Goal: Transaction & Acquisition: Purchase product/service

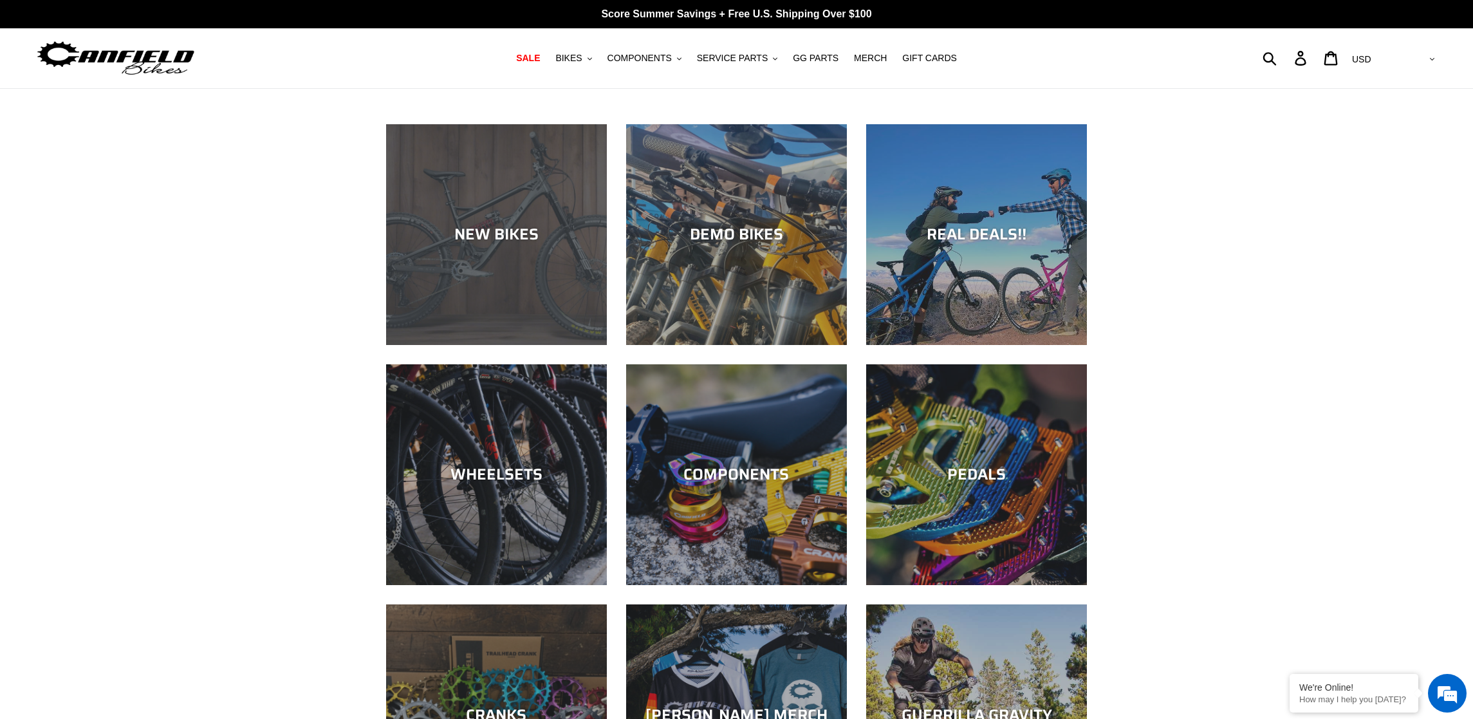
click at [479, 345] on div "NEW BIKES" at bounding box center [496, 345] width 221 height 0
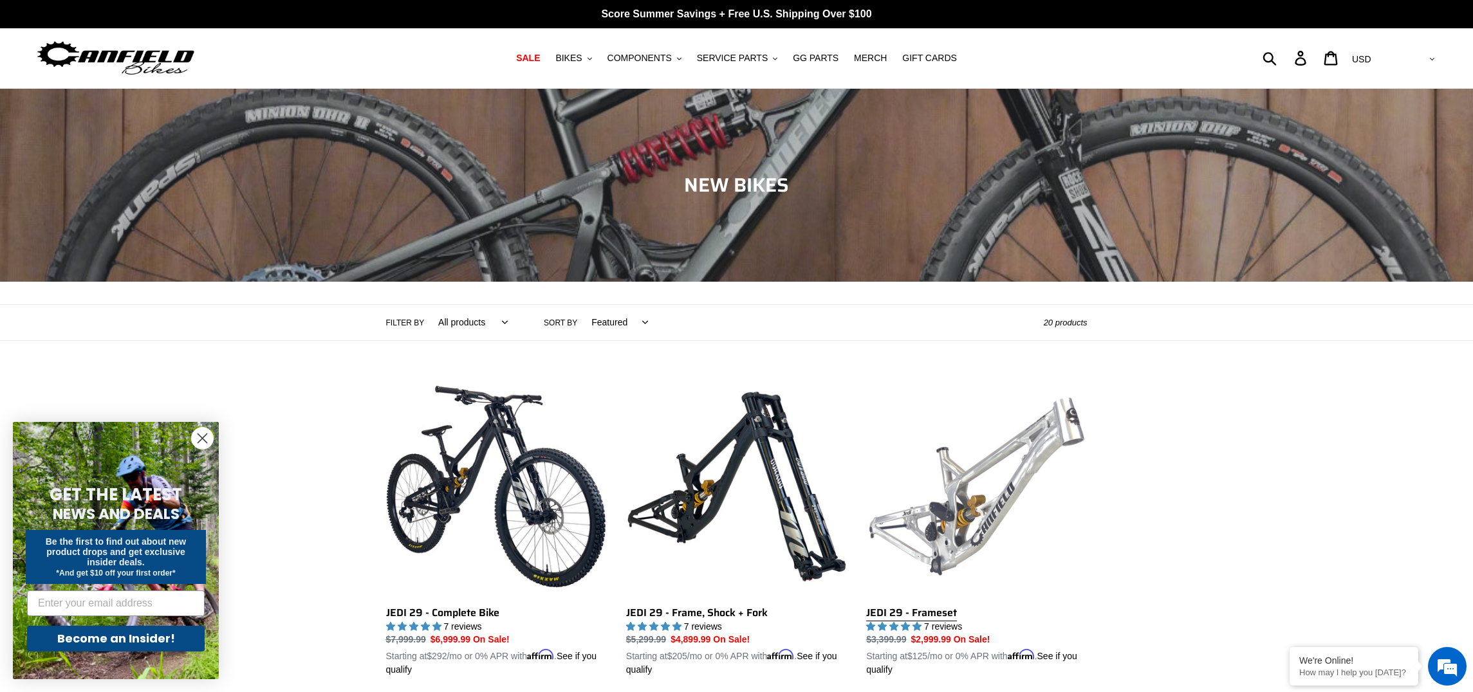
scroll to position [1004, 0]
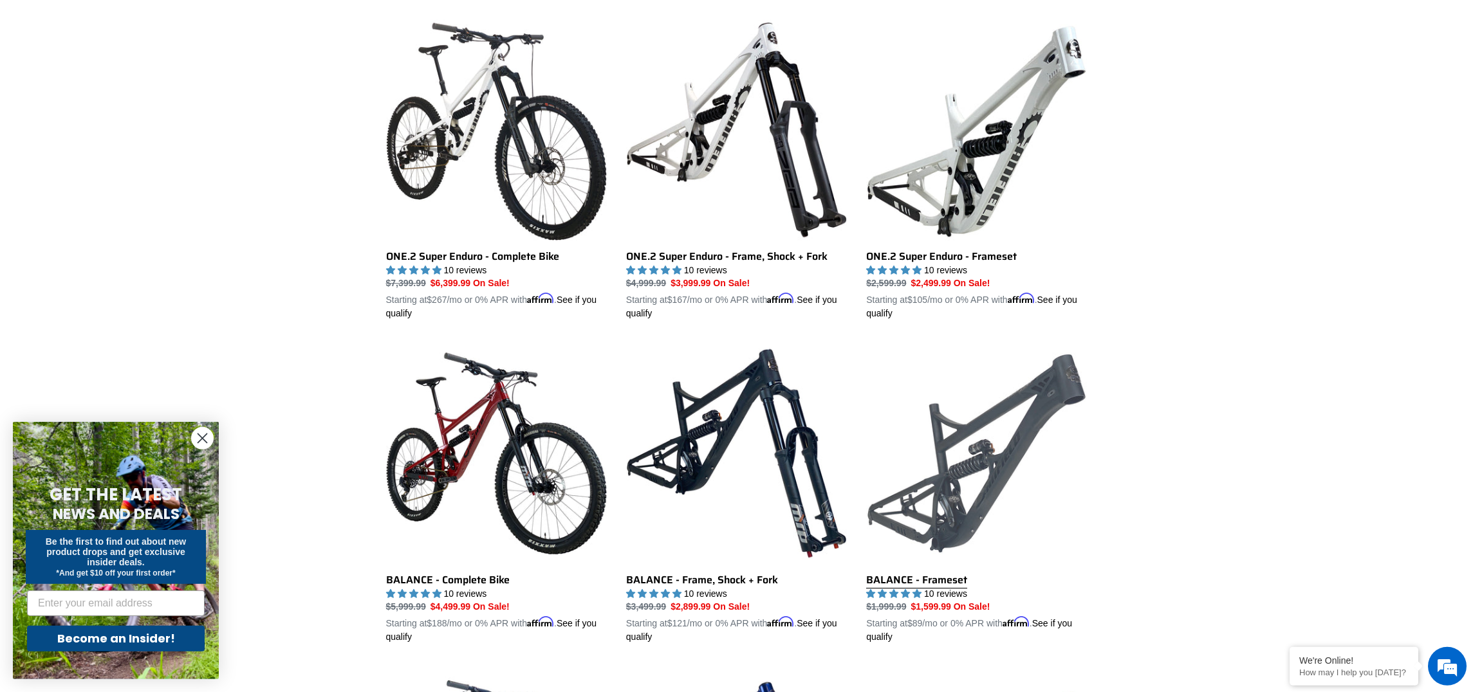
click at [1013, 463] on link "BALANCE - Frameset" at bounding box center [976, 493] width 221 height 301
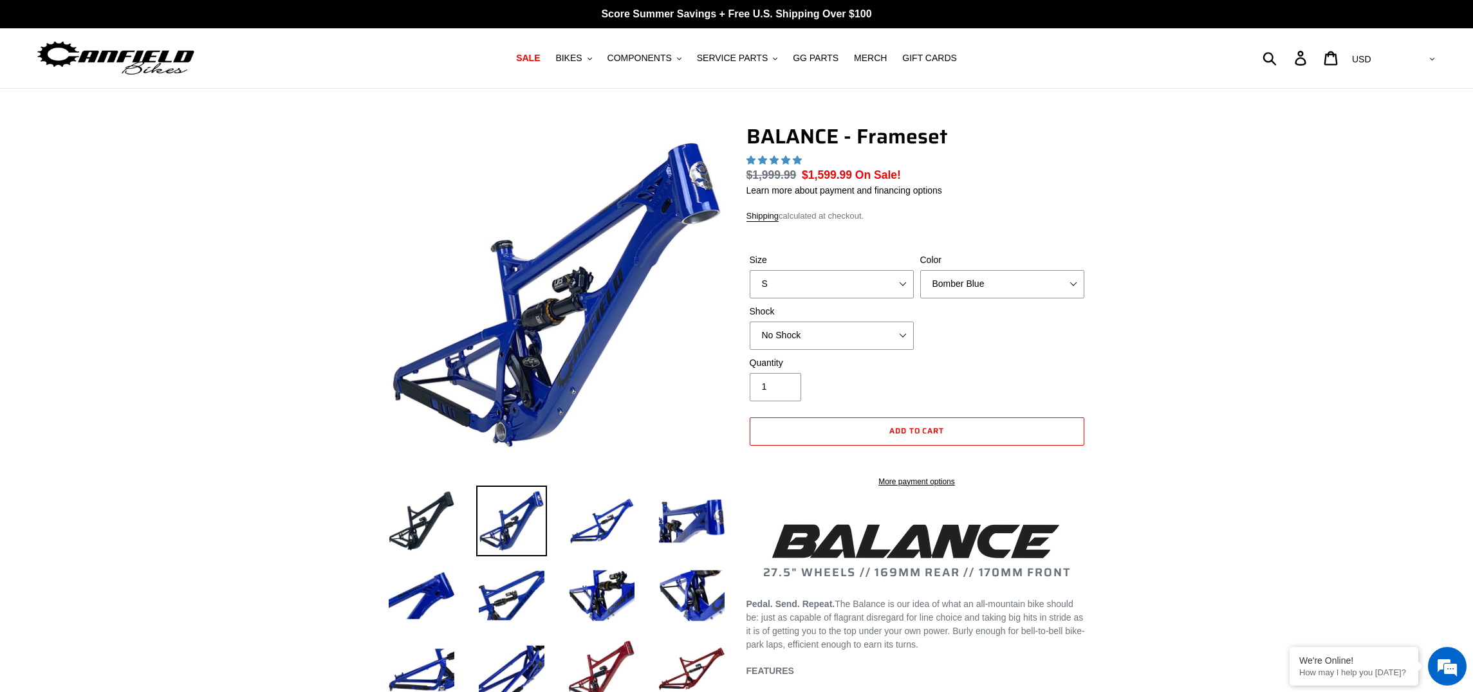
select select "highest-rating"
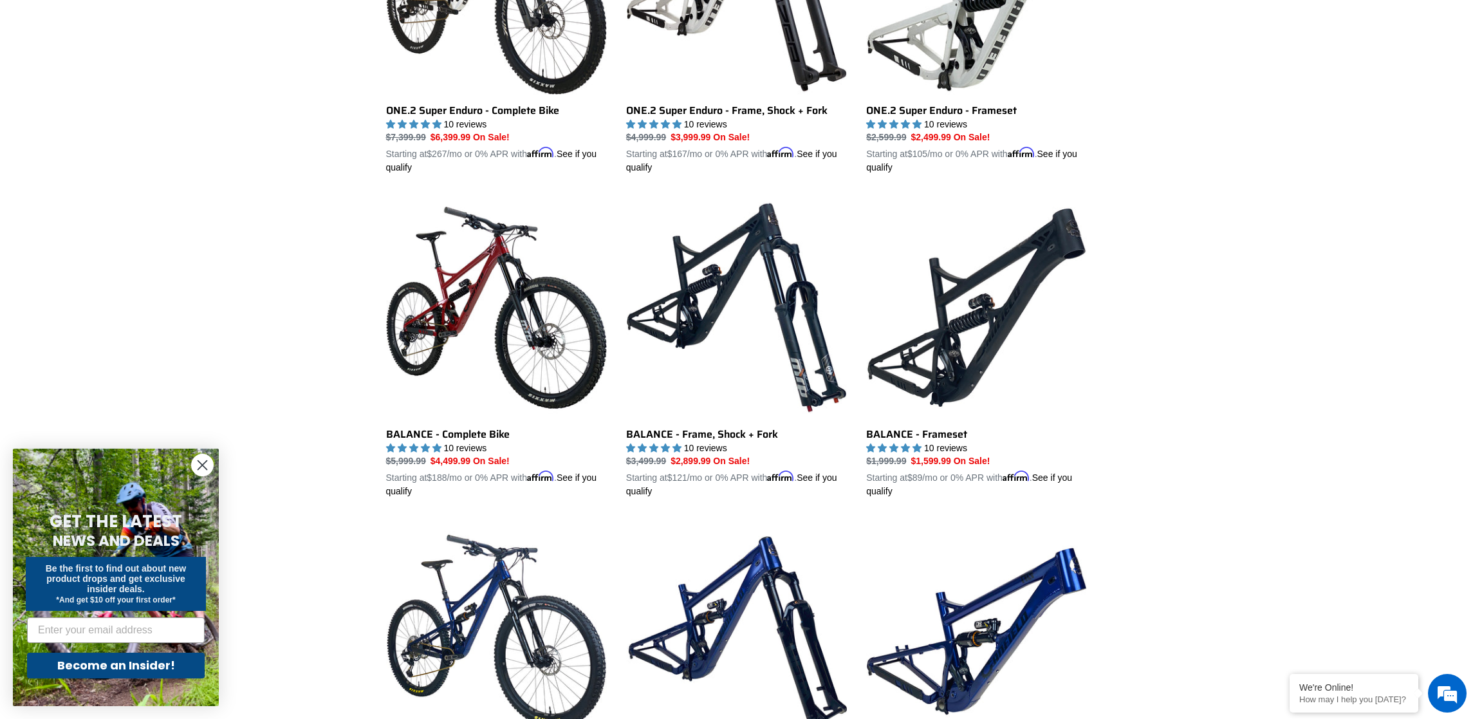
scroll to position [1235, 0]
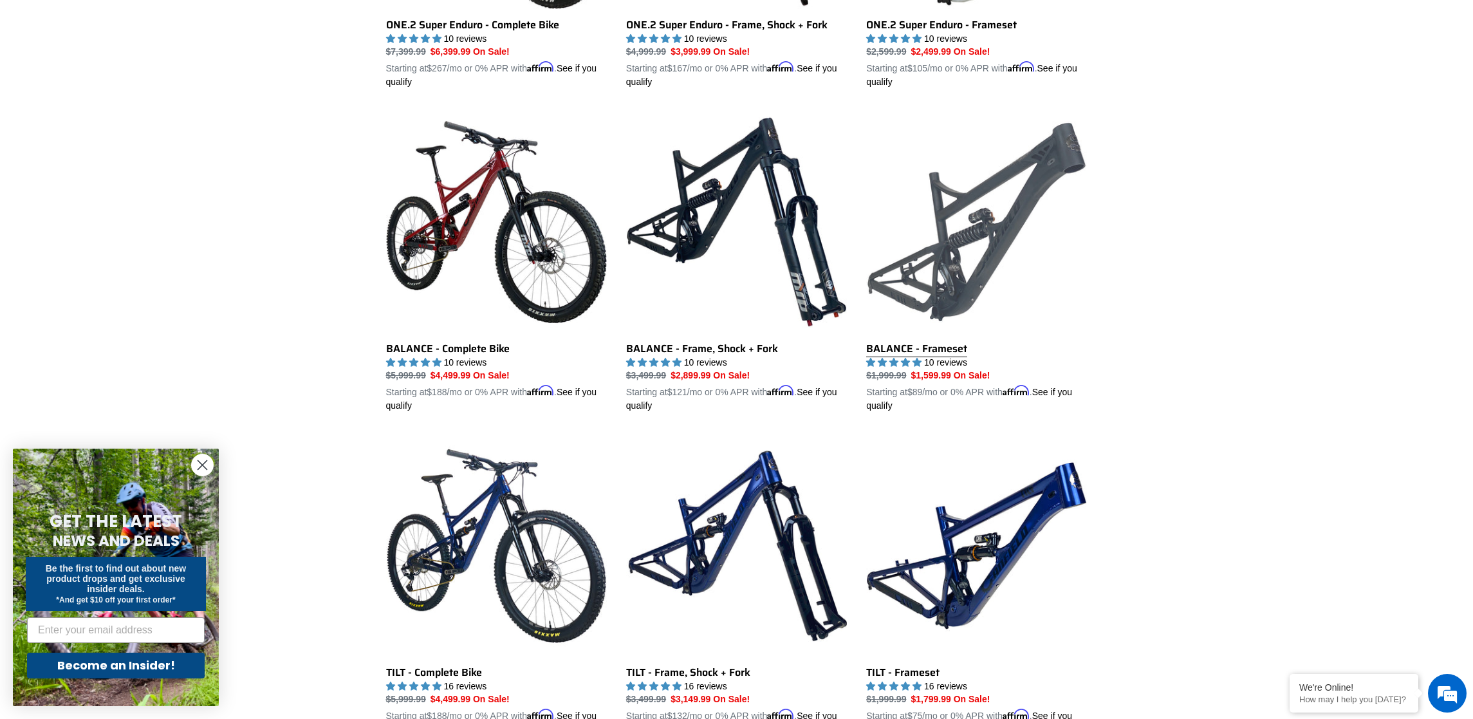
click at [901, 253] on link "BALANCE - Frameset" at bounding box center [976, 261] width 221 height 301
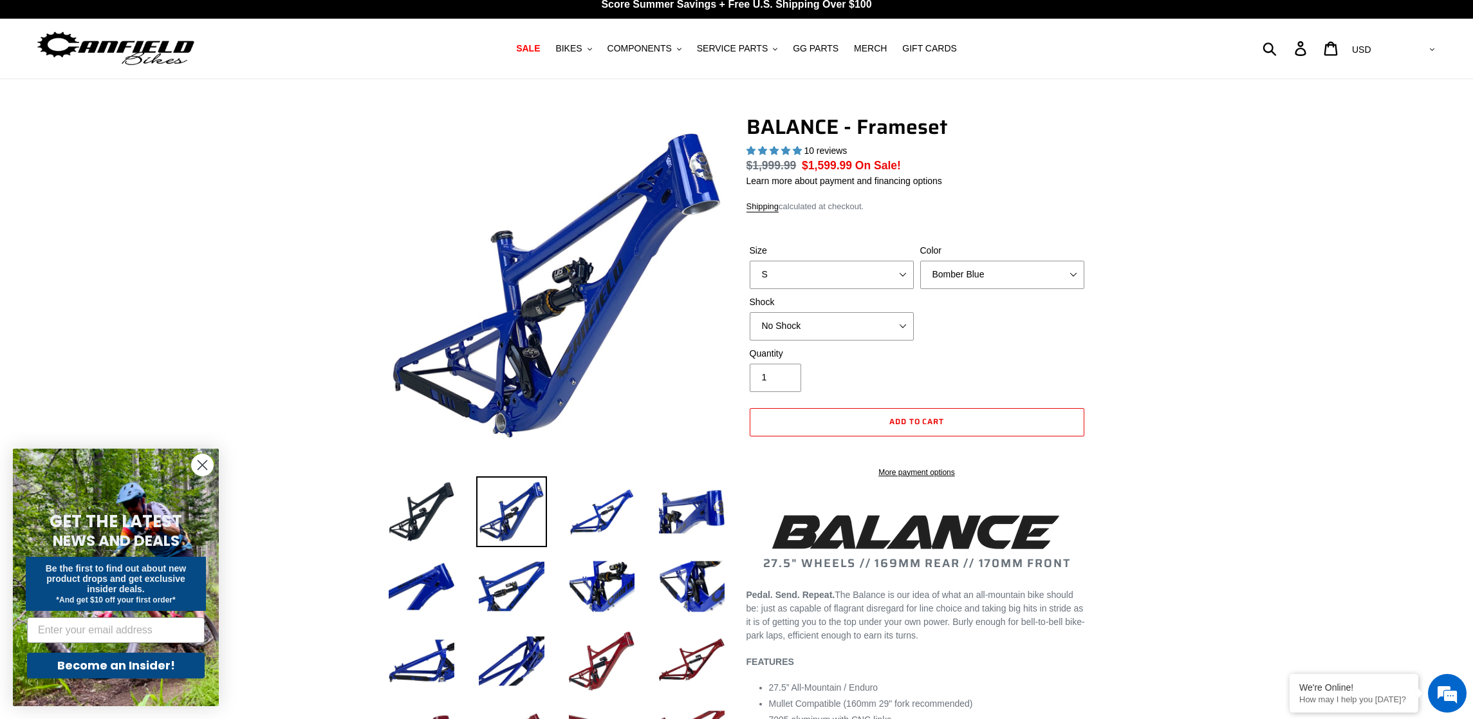
scroll to position [21, 0]
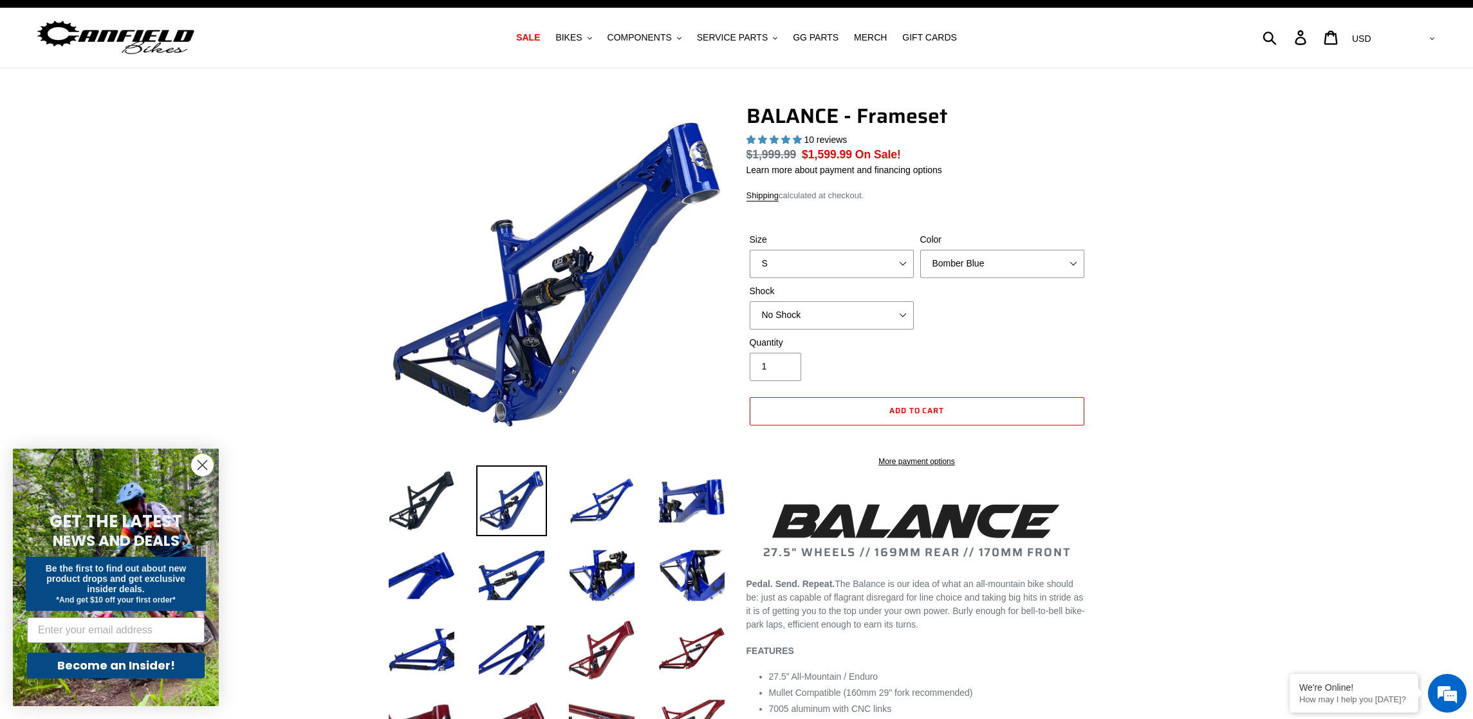
select select "highest-rating"
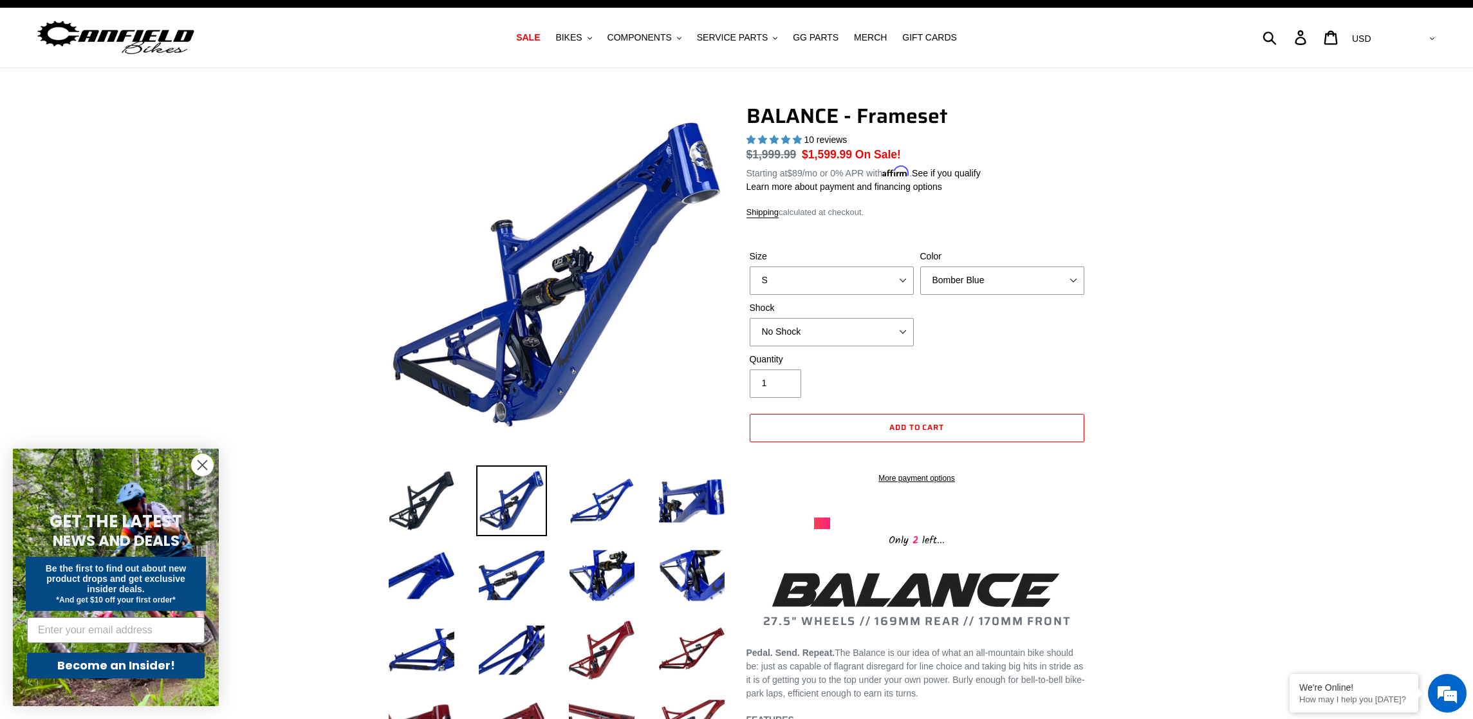
scroll to position [0, 0]
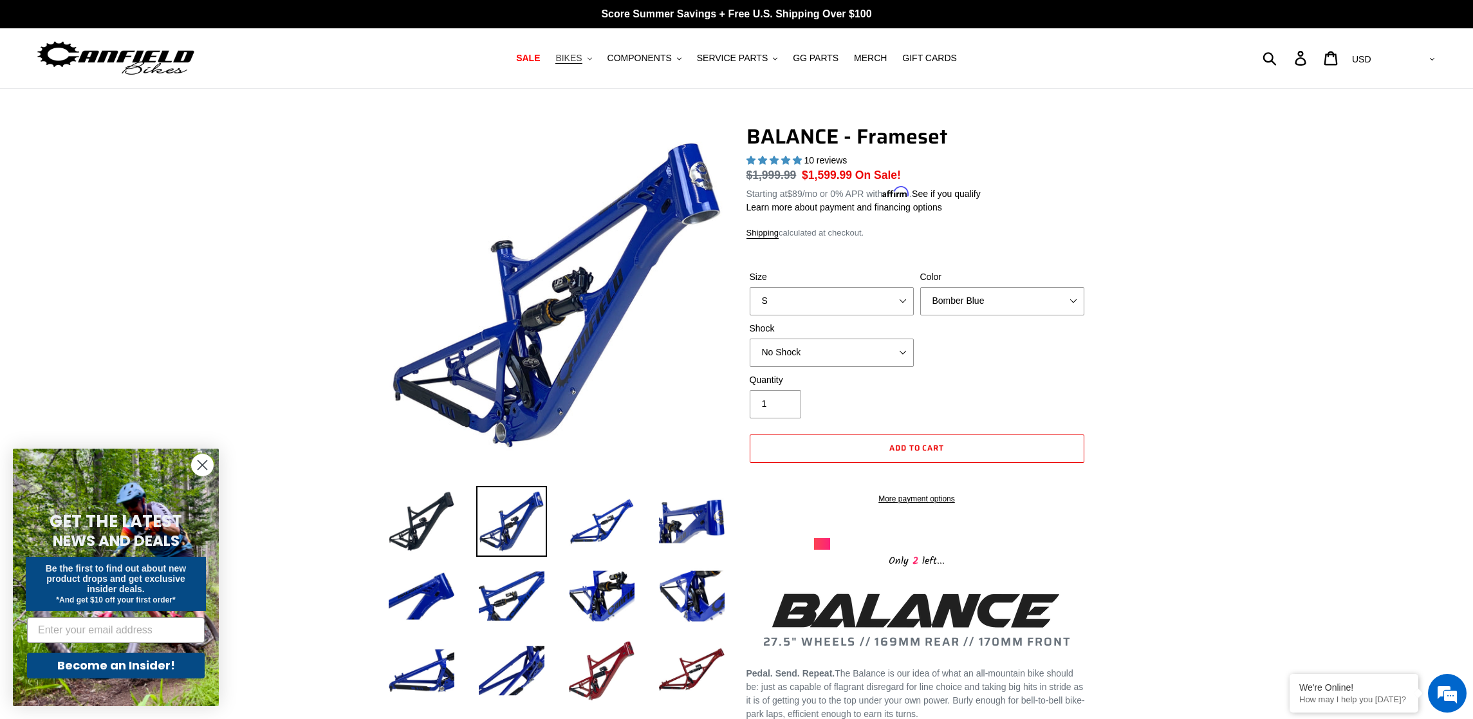
click at [589, 59] on button "BIKES .cls-1{fill:#231f20}" at bounding box center [573, 58] width 49 height 17
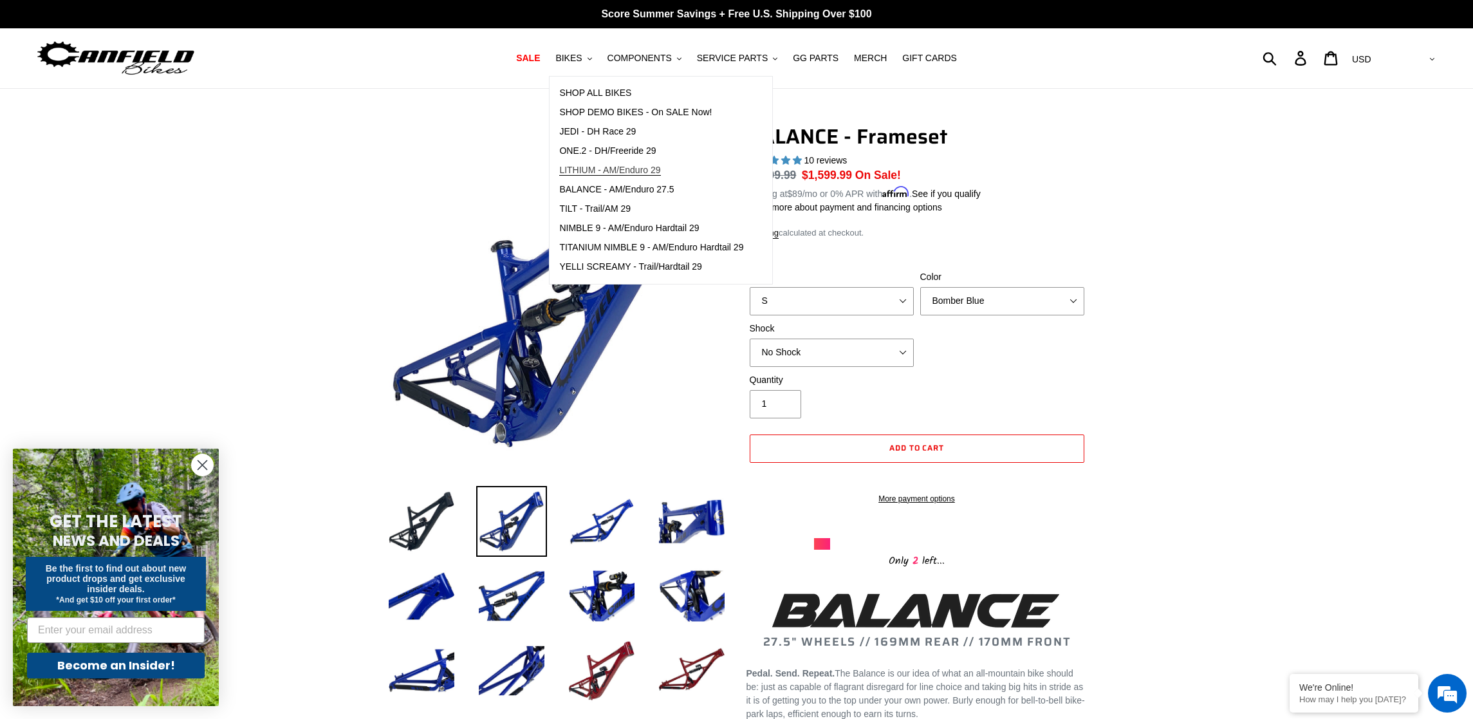
click at [608, 173] on span "LITHIUM - AM/Enduro 29" at bounding box center [609, 170] width 101 height 11
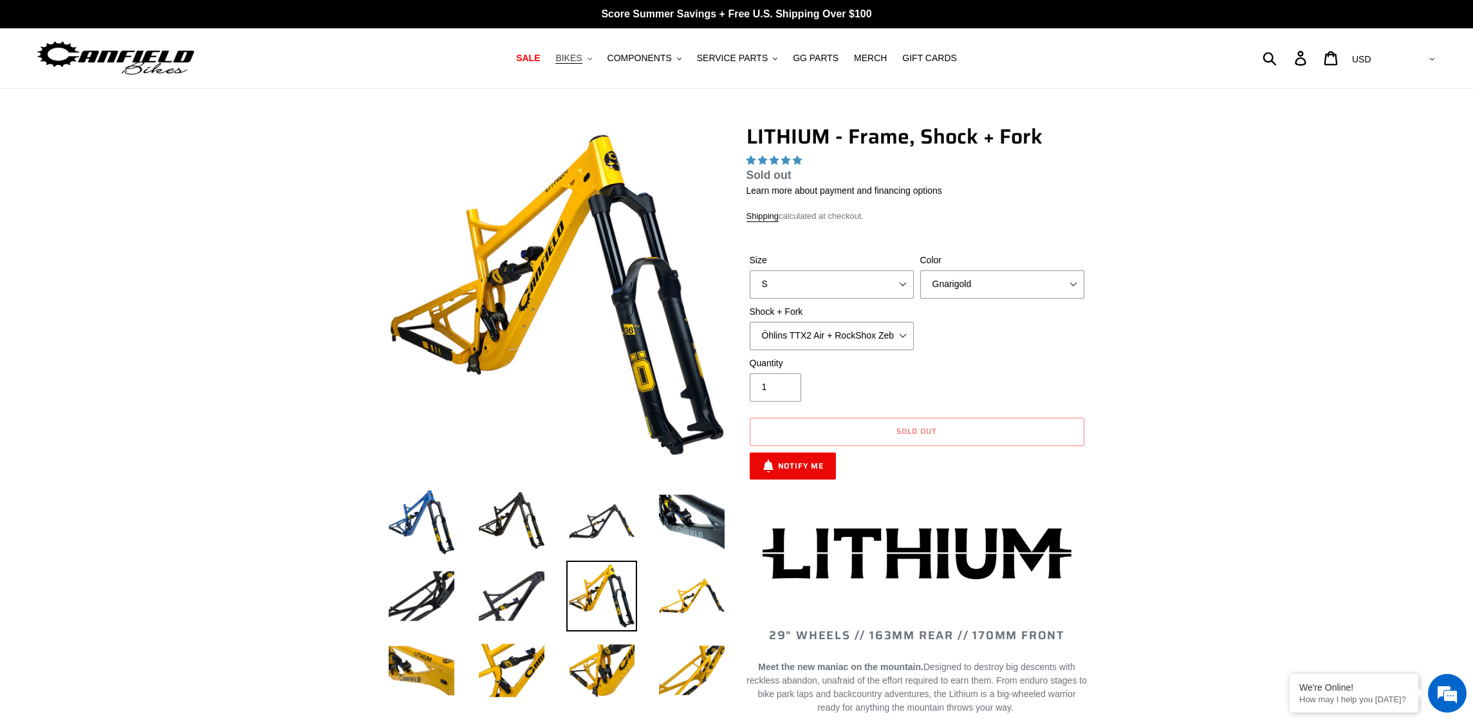
click at [582, 60] on span "BIKES" at bounding box center [568, 58] width 26 height 11
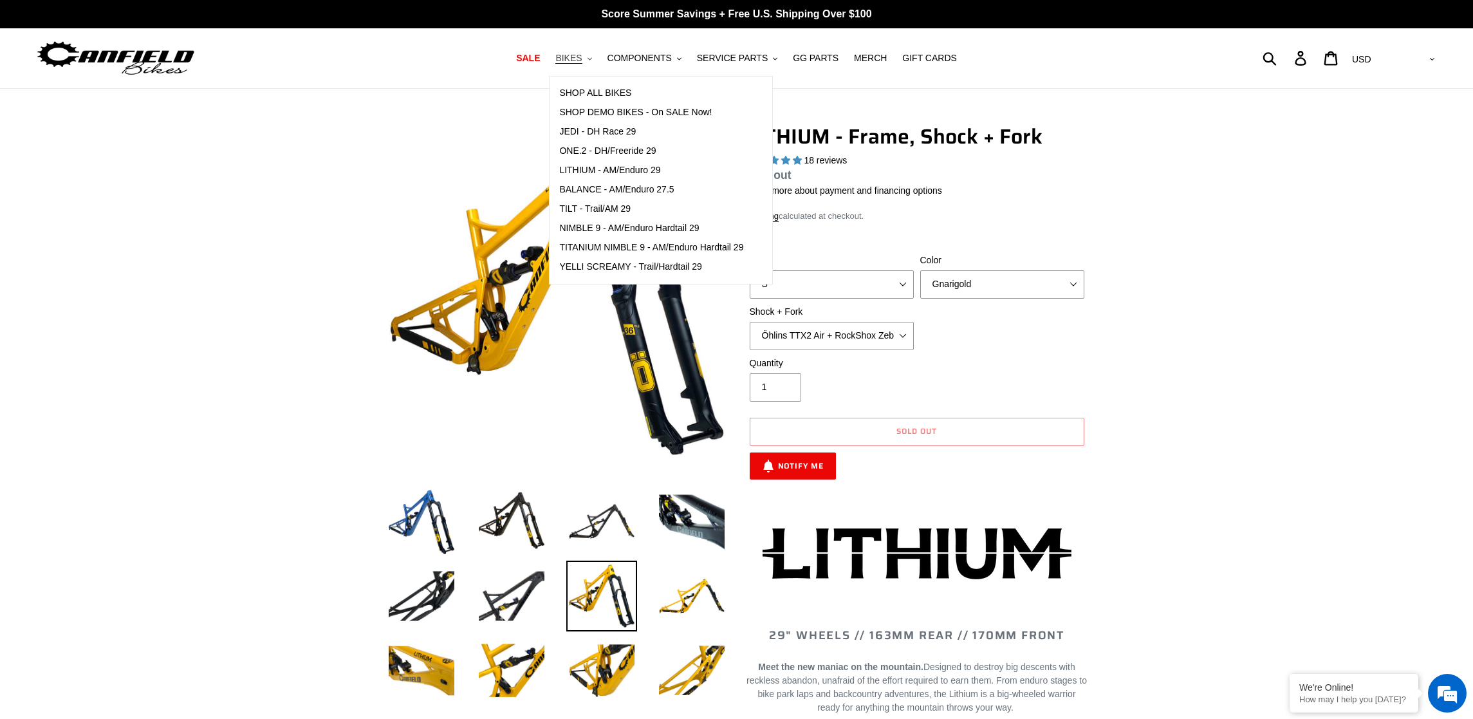
select select "highest-rating"
click at [586, 190] on span "BALANCE - AM/Enduro 27.5" at bounding box center [616, 189] width 115 height 11
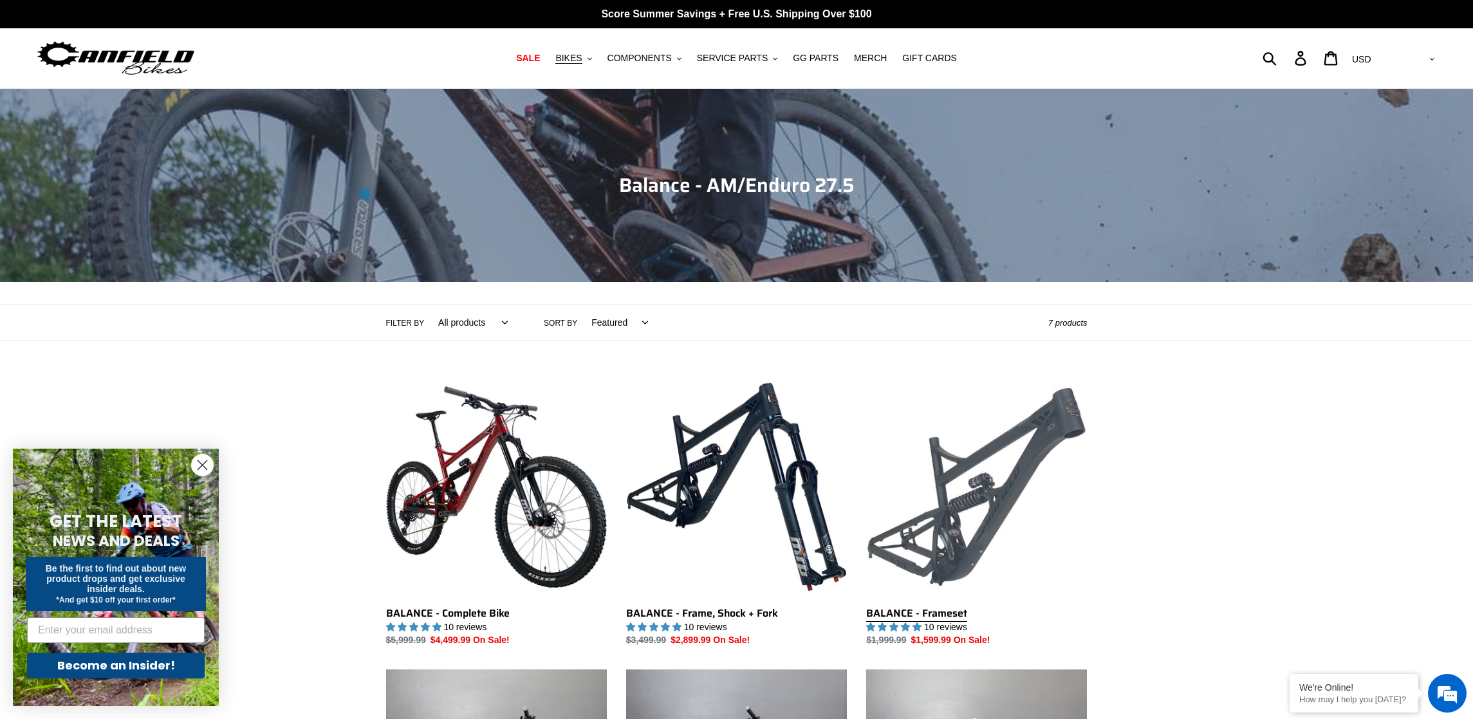
click at [917, 514] on link "BALANCE - Frameset" at bounding box center [976, 511] width 221 height 271
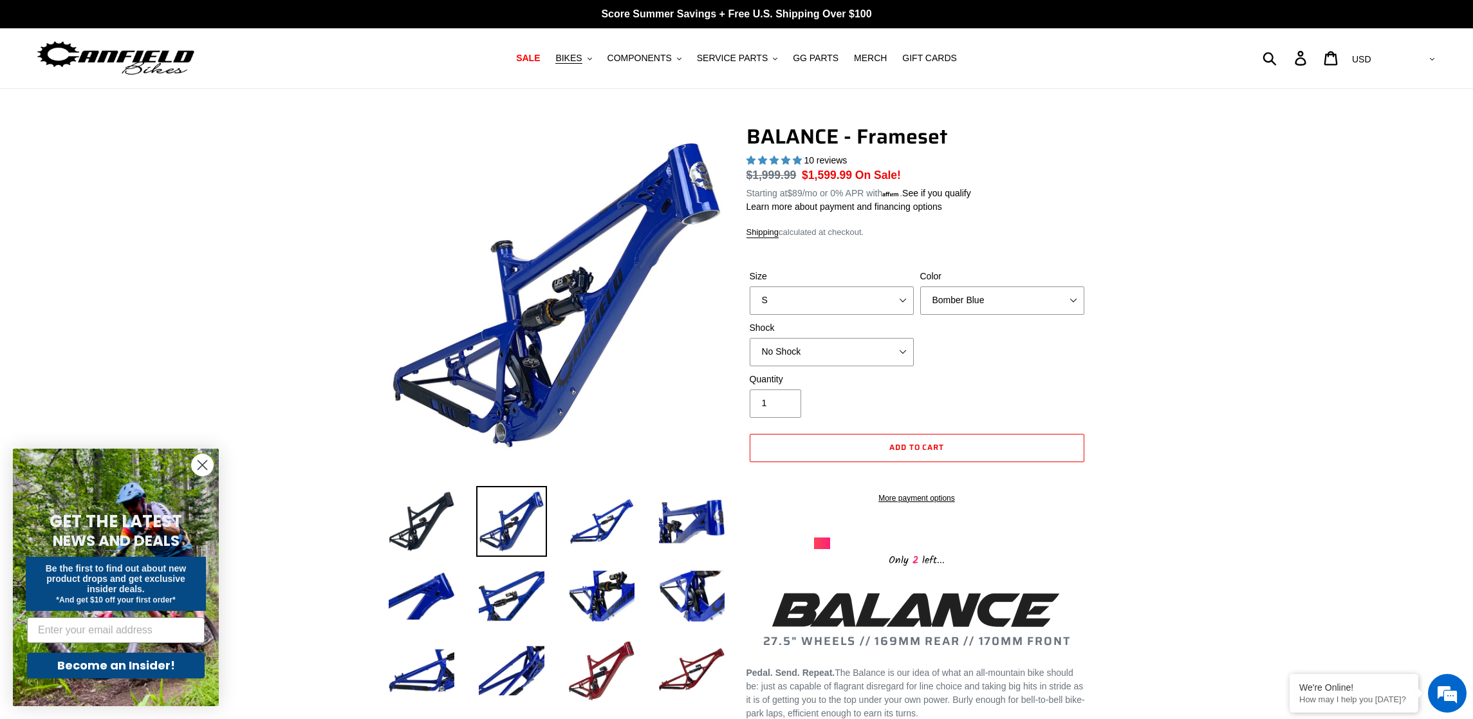
select select "highest-rating"
click option "Goat's Blood" at bounding box center [0, 0] width 0 height 0
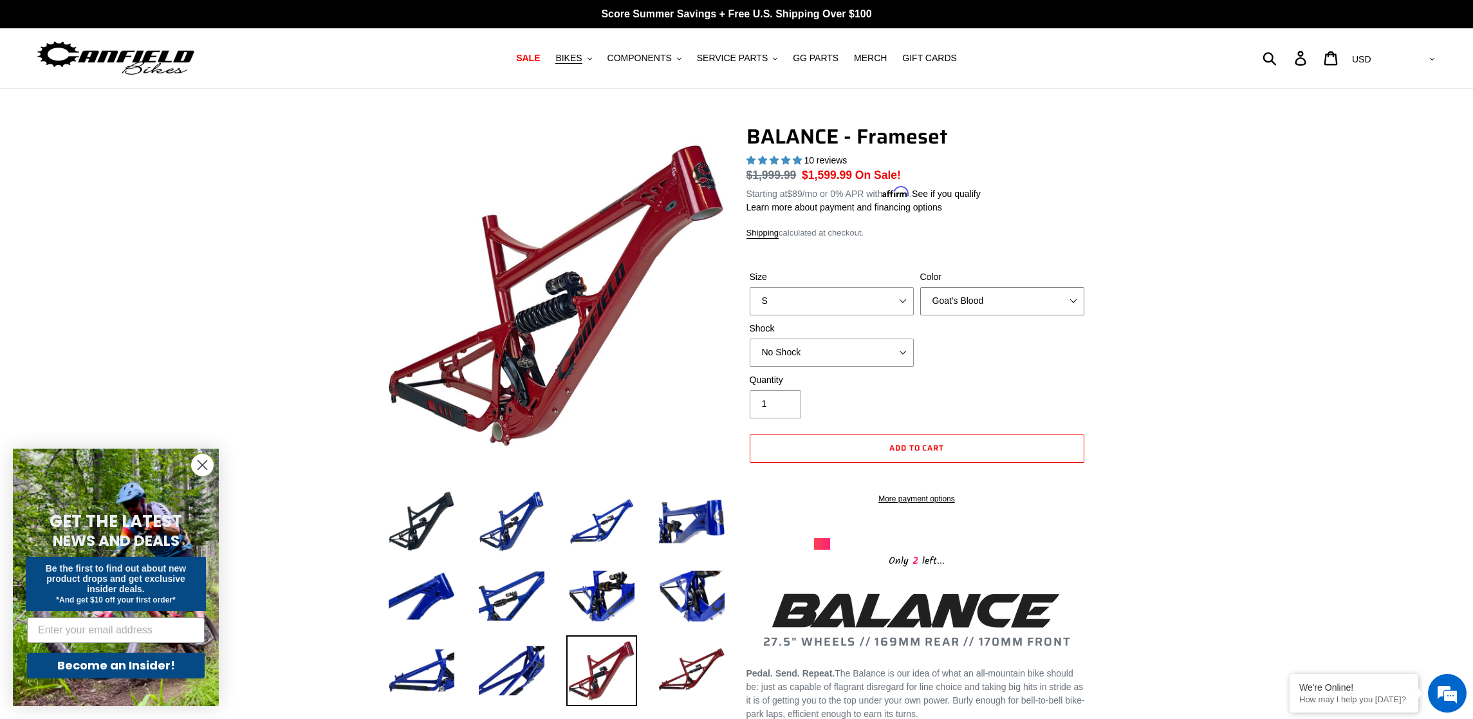
select select "Stealth Black"
click option "Stealth Black" at bounding box center [0, 0] width 0 height 0
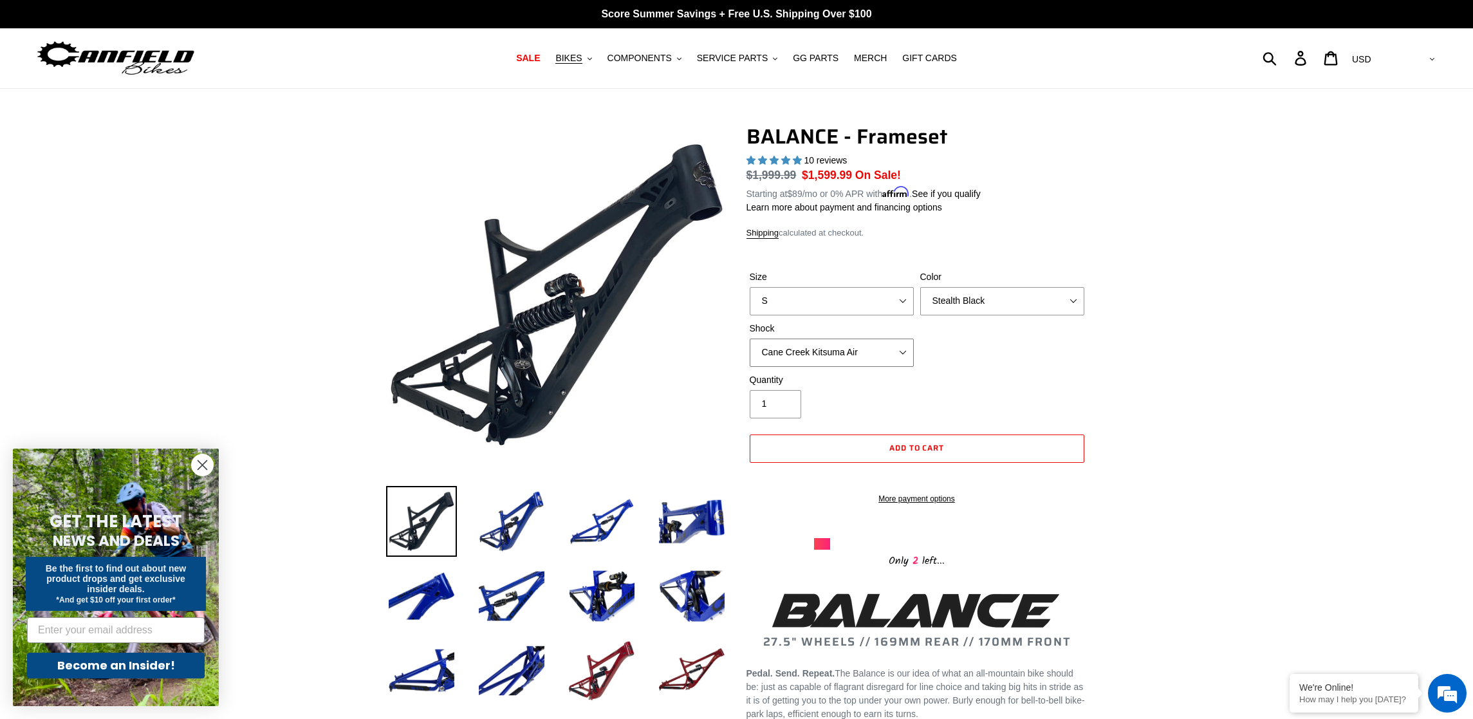
click option "Cane Creek Kitsuma Air" at bounding box center [0, 0] width 0 height 0
click at [920, 287] on select "Bomber Blue Goat's Blood Stealth Black" at bounding box center [1002, 301] width 164 height 28
click option "Stealth Black" at bounding box center [0, 0] width 0 height 0
click option "EXT Storia V3-S" at bounding box center [0, 0] width 0 height 0
click option "Öhlins TTX2 Air" at bounding box center [0, 0] width 0 height 0
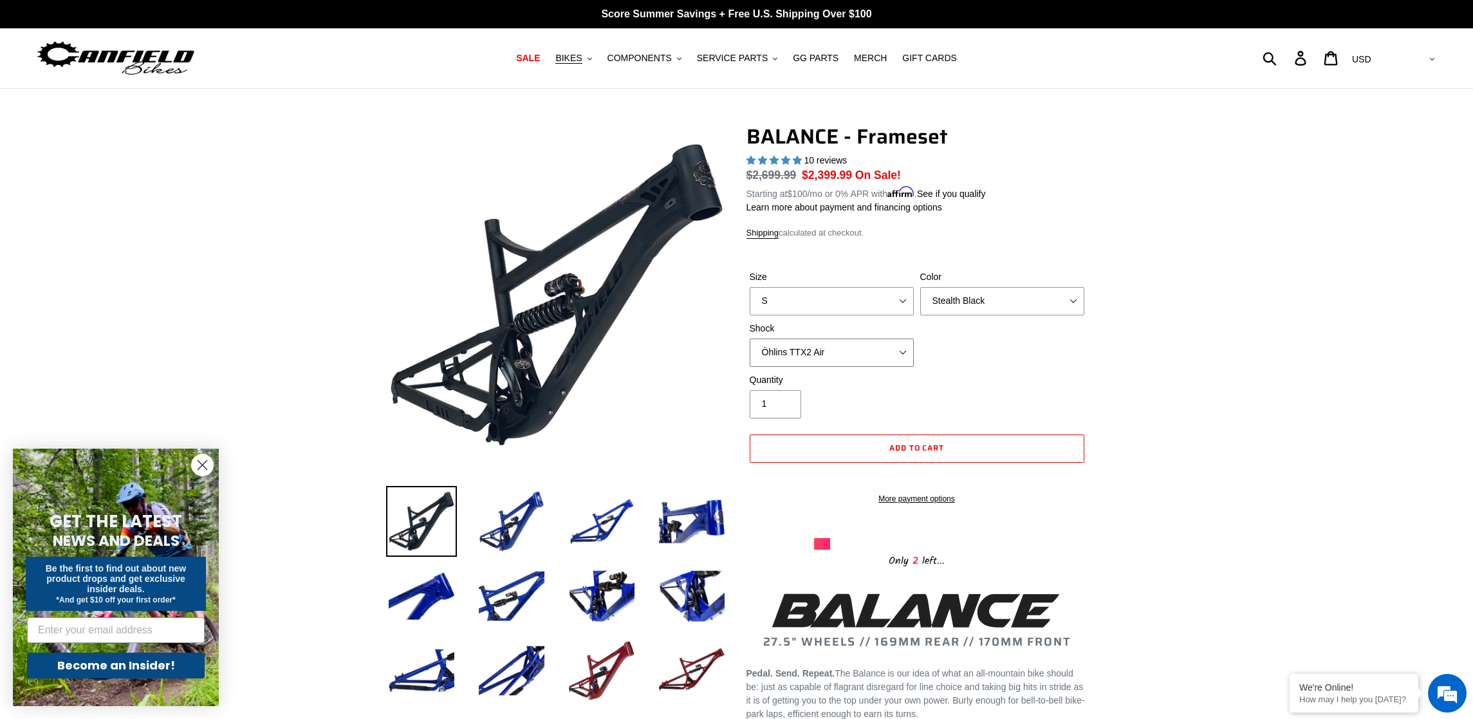
select select "No Shock"
click option "No Shock" at bounding box center [0, 0] width 0 height 0
click at [769, 232] on link "Shipping" at bounding box center [762, 233] width 33 height 11
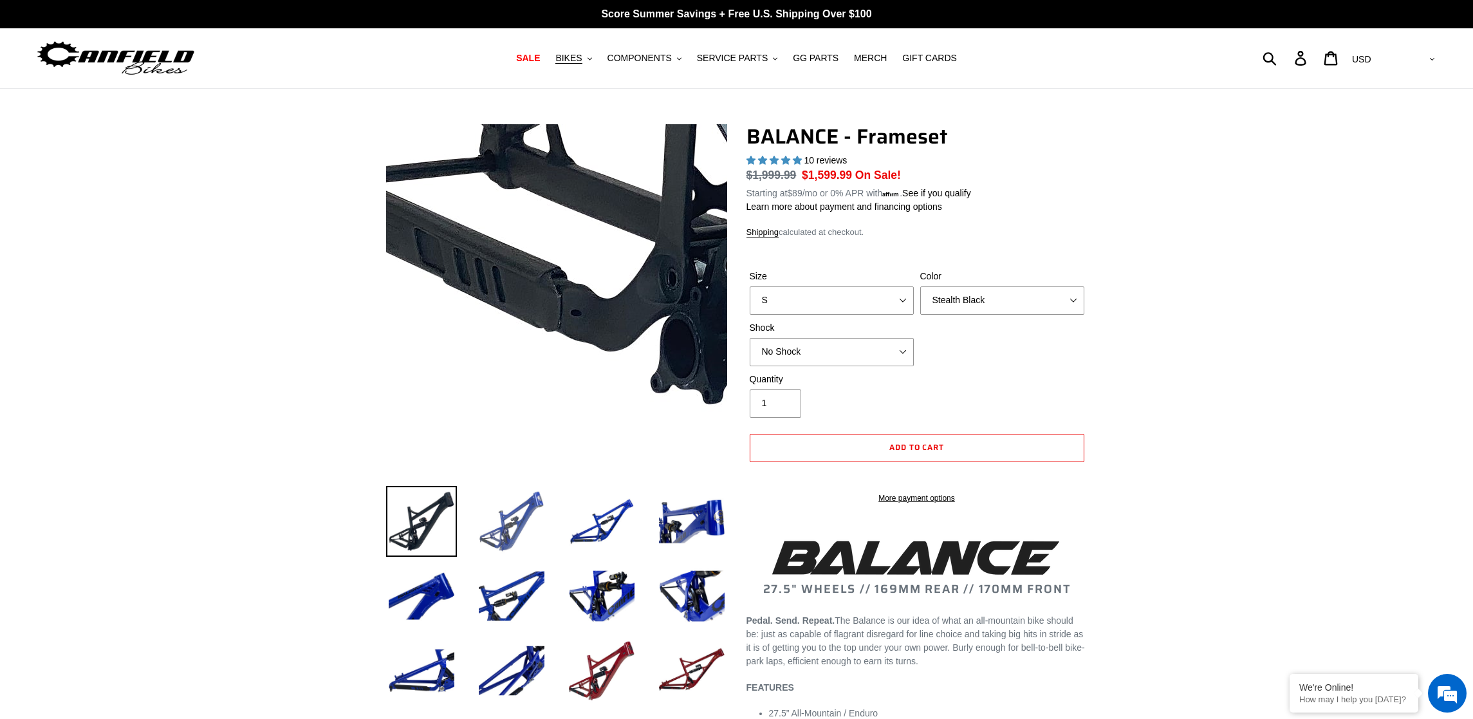
select select "highest-rating"
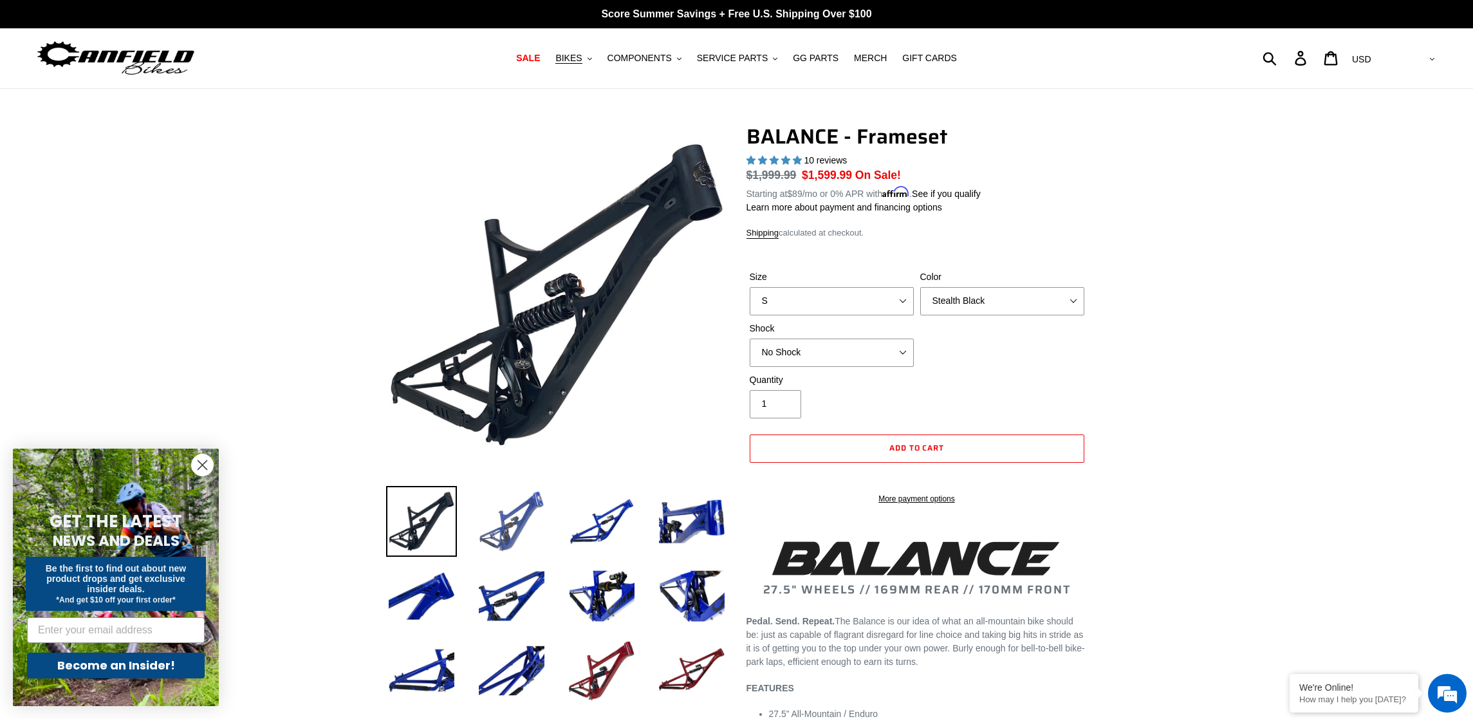
click at [510, 530] on img at bounding box center [511, 521] width 71 height 71
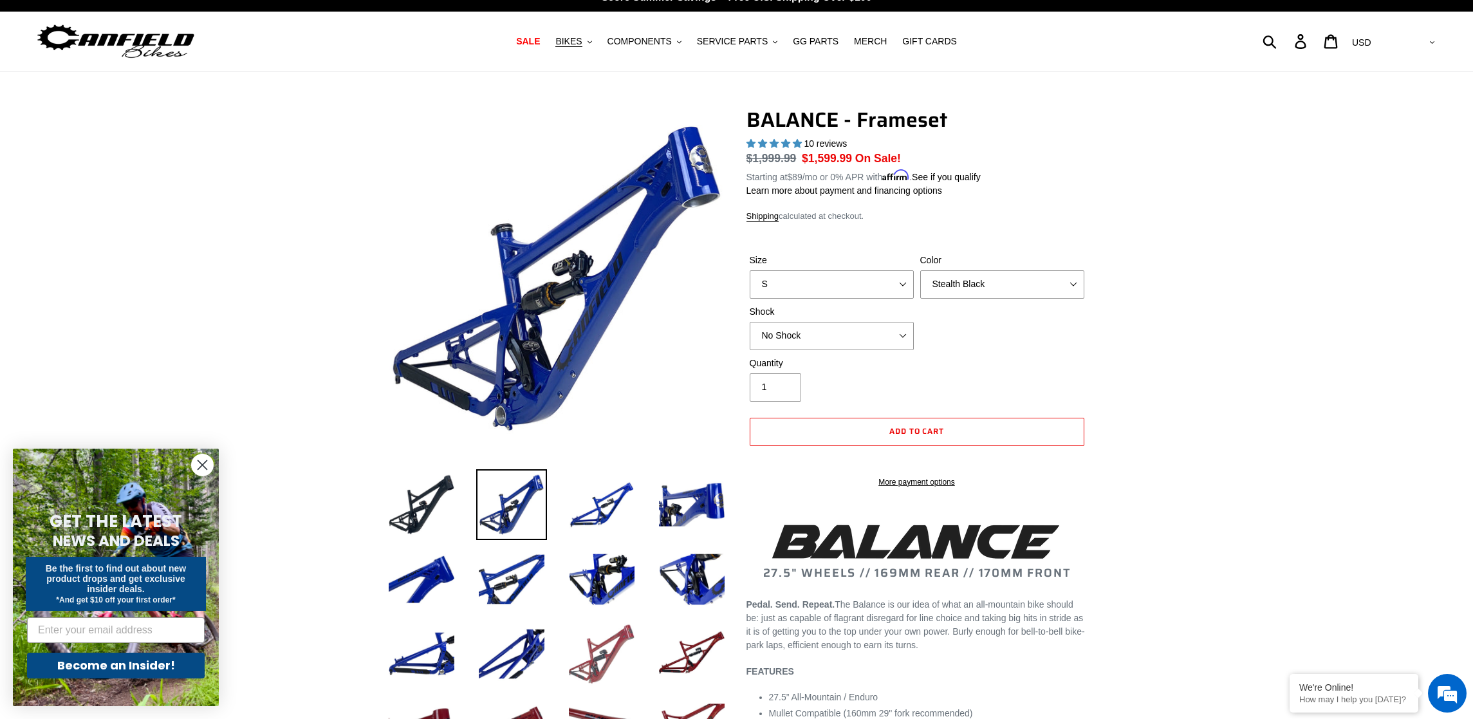
scroll to position [51, 0]
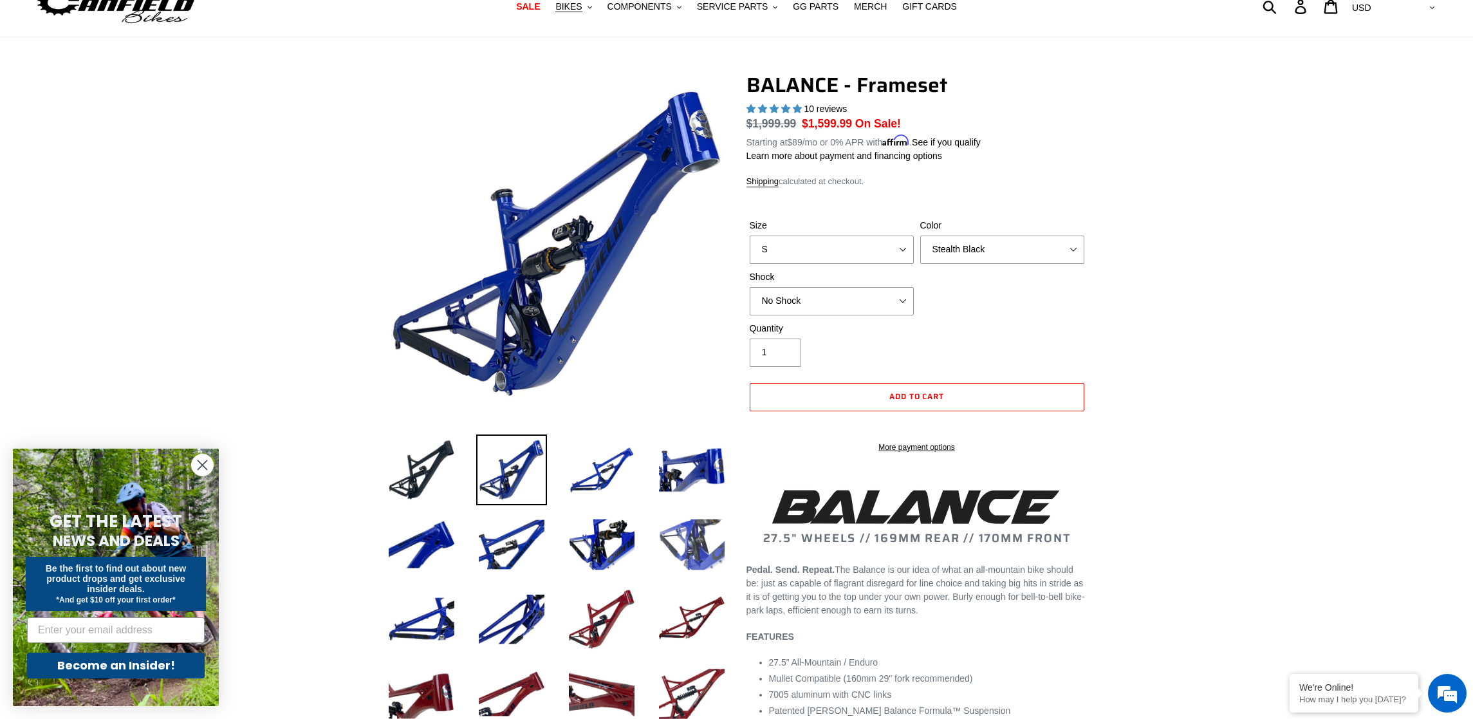
click at [676, 538] on img at bounding box center [691, 544] width 71 height 71
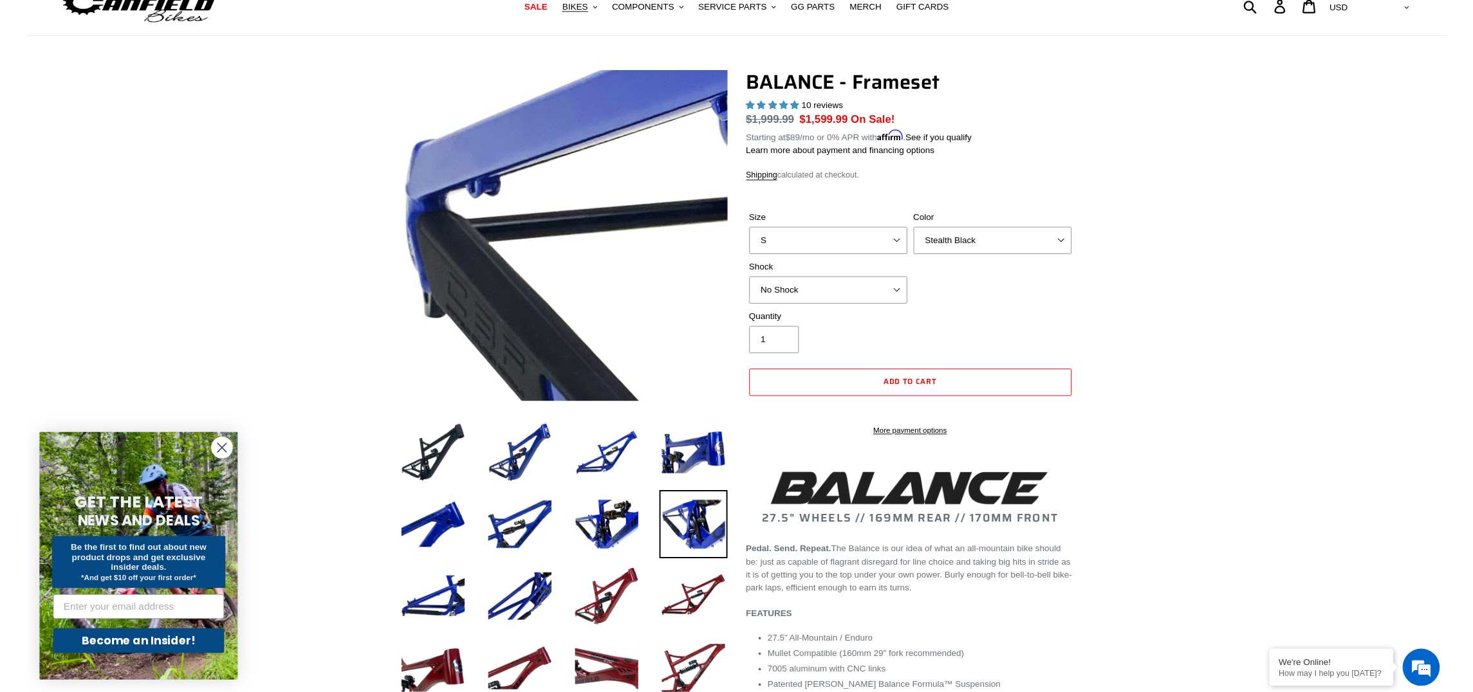
scroll to position [0, 0]
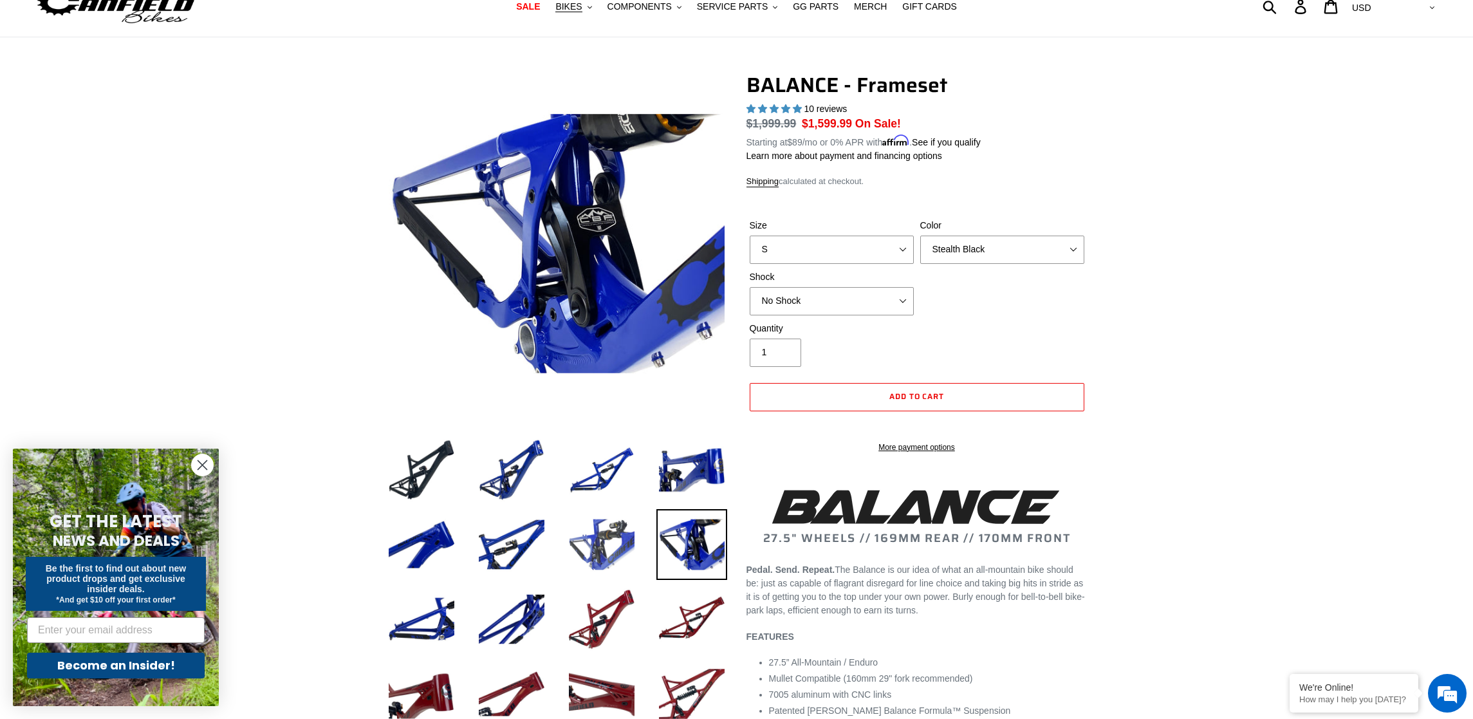
click at [612, 558] on img at bounding box center [601, 544] width 71 height 71
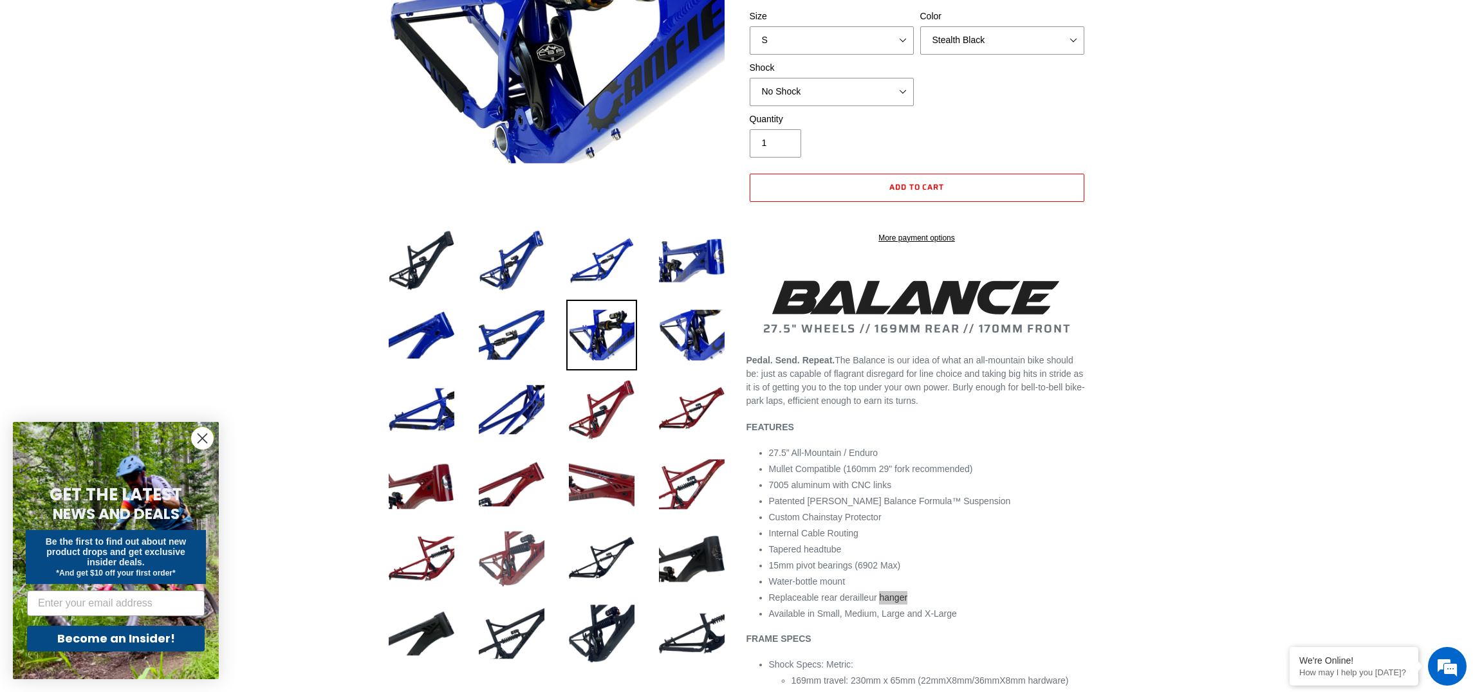
scroll to position [257, 0]
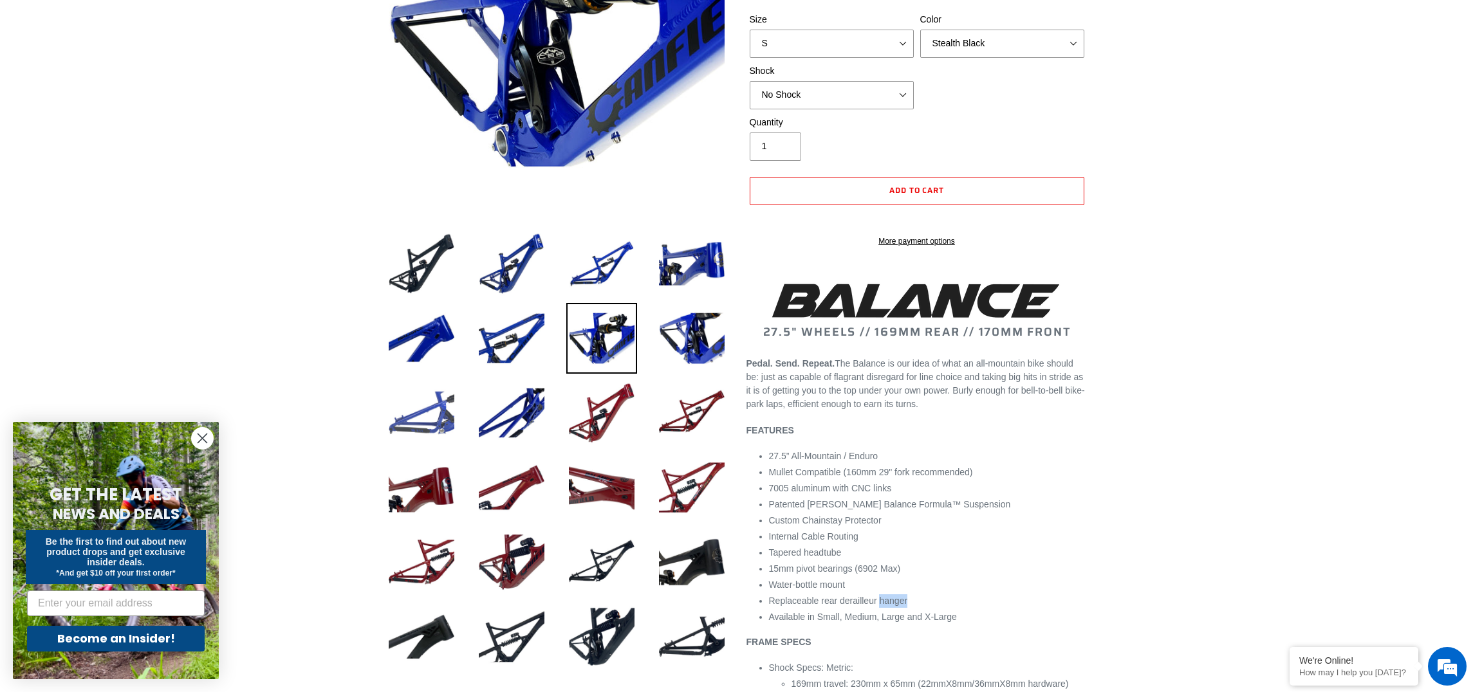
click at [420, 429] on img at bounding box center [421, 413] width 71 height 71
